Goal: Find specific page/section: Find specific page/section

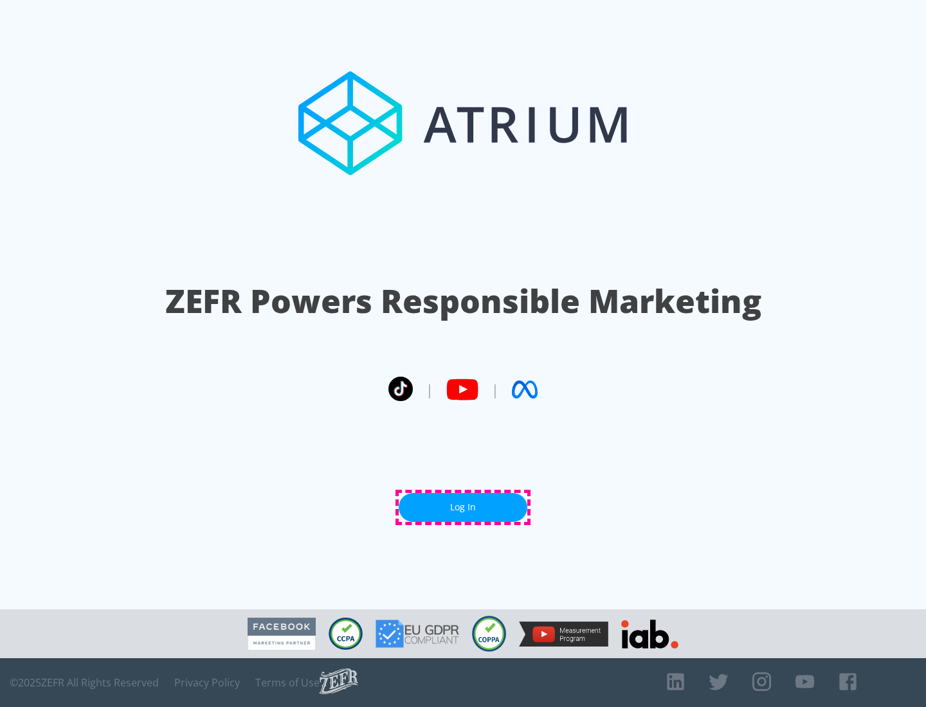
click at [463, 507] on link "Log In" at bounding box center [463, 507] width 129 height 29
